Goal: Information Seeking & Learning: Check status

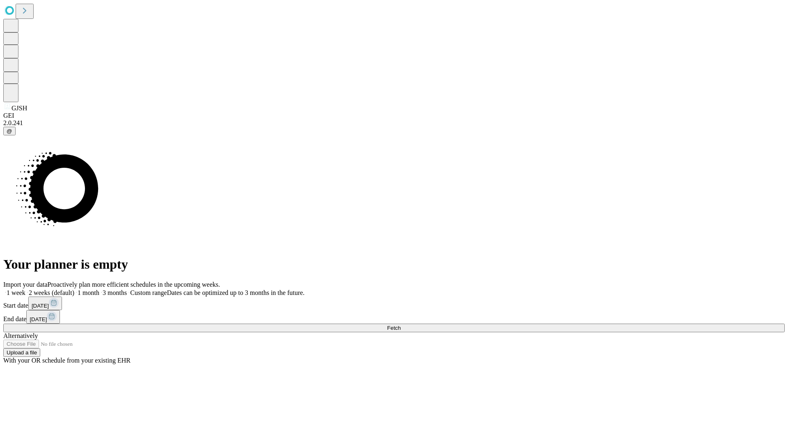
click at [401, 325] on span "Fetch" at bounding box center [394, 328] width 14 height 6
